Goal: Navigation & Orientation: Find specific page/section

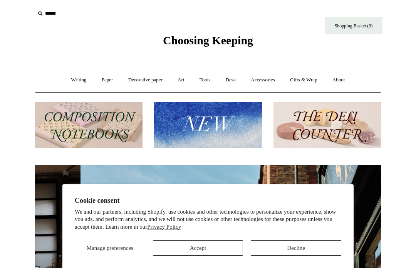
scroll to position [0, 346]
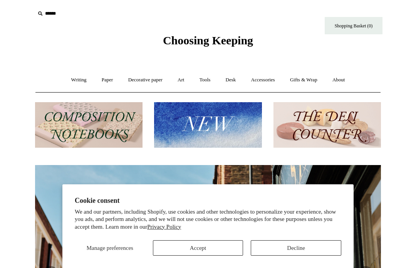
click at [199, 246] on button "Accept" at bounding box center [198, 247] width 91 height 15
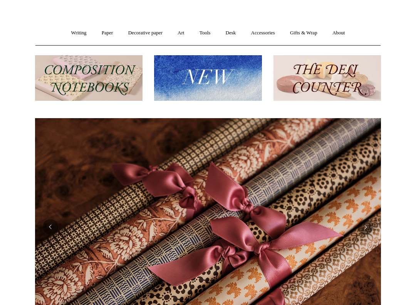
scroll to position [48, 0]
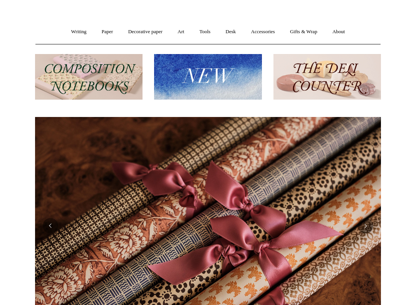
click at [77, 33] on link "Writing +" at bounding box center [78, 32] width 29 height 20
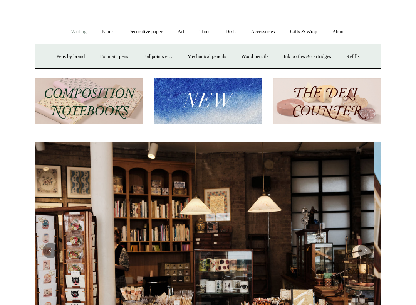
scroll to position [0, 0]
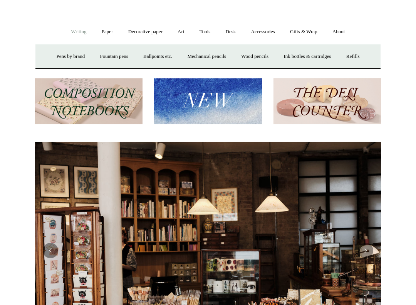
click at [111, 30] on link "Paper +" at bounding box center [107, 32] width 25 height 20
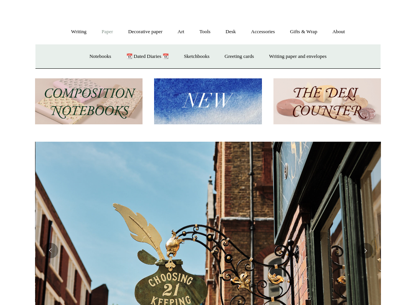
scroll to position [0, 346]
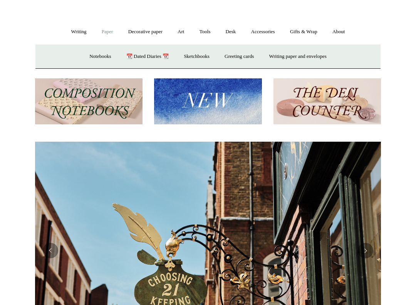
click at [104, 50] on link "Notebooks +" at bounding box center [99, 56] width 35 height 20
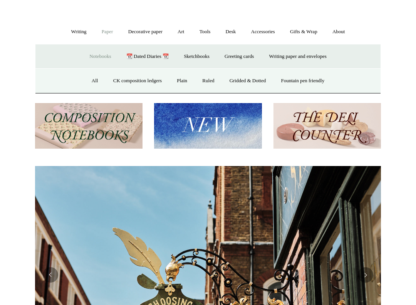
click at [159, 56] on link "📆 Dated Diaries 📆" at bounding box center [148, 56] width 56 height 20
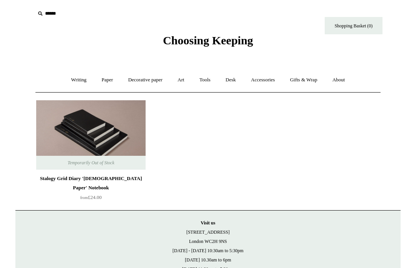
click at [111, 83] on link "Paper +" at bounding box center [107, 80] width 25 height 20
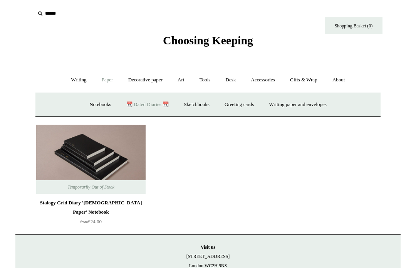
click at [103, 108] on link "Notebooks +" at bounding box center [99, 104] width 35 height 20
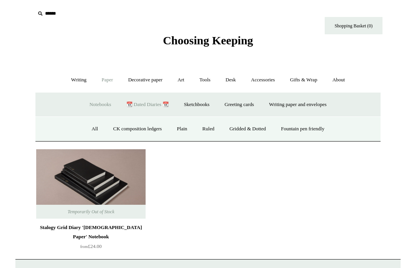
click at [88, 130] on link "All" at bounding box center [95, 129] width 20 height 20
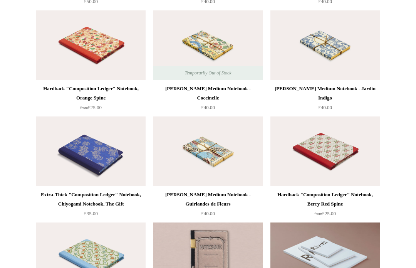
scroll to position [4117, 0]
